Goal: Task Accomplishment & Management: Use online tool/utility

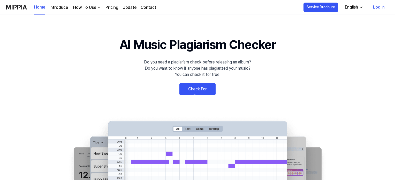
drag, startPoint x: 0, startPoint y: 0, endPoint x: 191, endPoint y: 89, distance: 210.4
click at [191, 89] on link "Check For Free" at bounding box center [198, 89] width 36 height 12
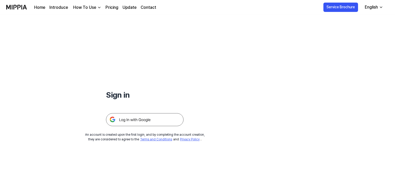
click at [122, 121] on img at bounding box center [145, 119] width 78 height 13
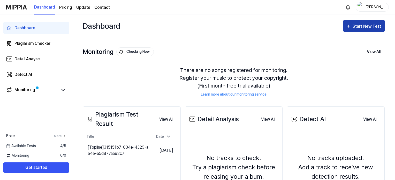
click at [354, 27] on div "Start New Test" at bounding box center [367, 26] width 29 height 7
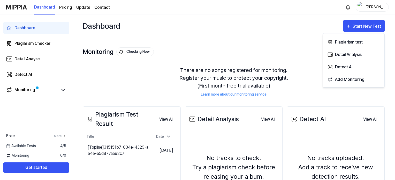
click at [125, 67] on div "There are no songs registered for monitoring. Register your music to protect yo…" at bounding box center [234, 81] width 302 height 43
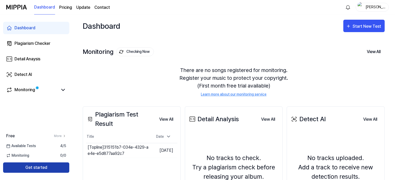
click at [34, 167] on button "Get started" at bounding box center [36, 167] width 66 height 10
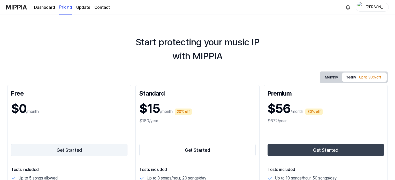
click at [50, 148] on button "Get Started" at bounding box center [69, 150] width 116 height 12
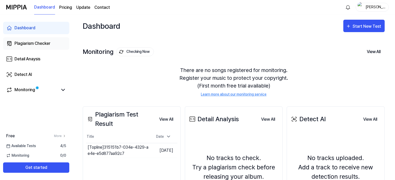
click at [37, 43] on div "Plagiarism Checker" at bounding box center [32, 43] width 36 height 6
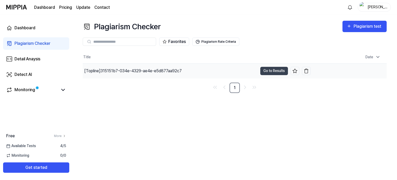
click at [162, 71] on div "[Topline] 315151b7-034e-4329-ae4e-e5d877aa92c7" at bounding box center [133, 71] width 98 height 6
click at [235, 87] on link "1" at bounding box center [235, 88] width 10 height 10
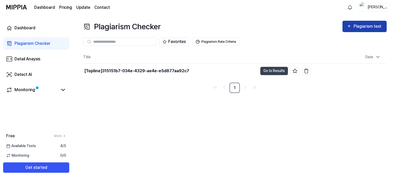
click at [354, 29] on div "Plagiarism test" at bounding box center [368, 26] width 29 height 7
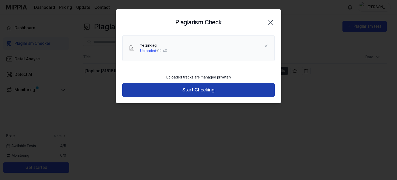
click at [180, 95] on button "Start Checking" at bounding box center [198, 90] width 153 height 14
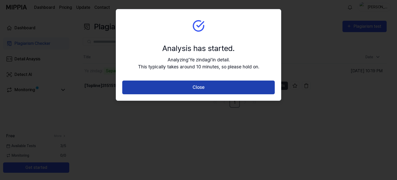
click at [185, 87] on button "Close" at bounding box center [198, 87] width 153 height 14
